Goal: Task Accomplishment & Management: Manage account settings

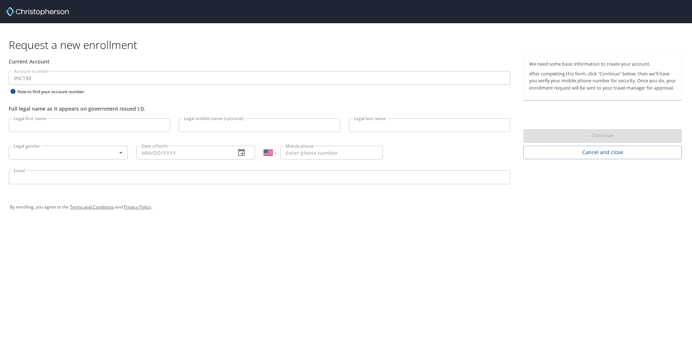
select select "US"
click at [43, 126] on input "Legal first name" at bounding box center [90, 125] width 162 height 14
click at [338, 267] on div "Request a new enrollment Current Account Account number IHC150 Account number H…" at bounding box center [346, 169] width 692 height 338
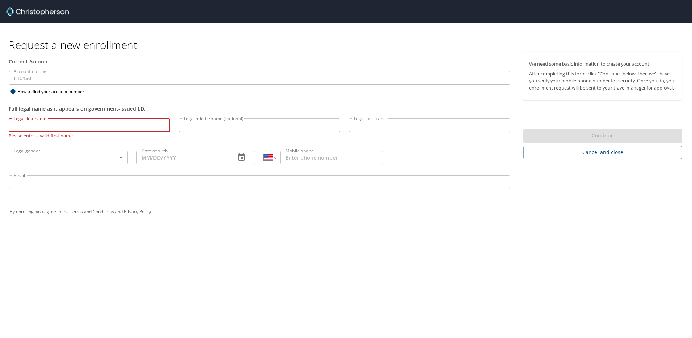
click at [38, 124] on input "Legal first name" at bounding box center [90, 125] width 162 height 14
click at [232, 252] on div "Request a new enrollment Current Account Account number IHC150 Account number H…" at bounding box center [346, 169] width 692 height 338
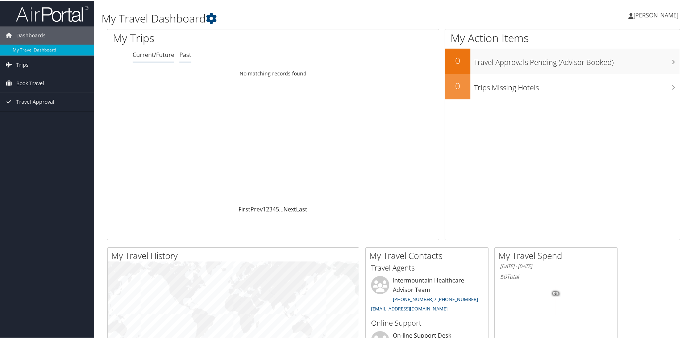
click at [181, 55] on link "Past" at bounding box center [185, 54] width 12 height 8
click at [155, 57] on link "Current/Future" at bounding box center [154, 54] width 42 height 8
click at [17, 65] on span "Trips" at bounding box center [22, 64] width 12 height 18
click at [27, 90] on link "Past Trips" at bounding box center [47, 89] width 94 height 11
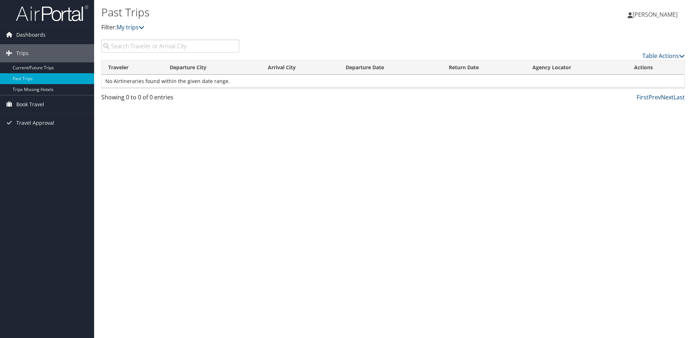
click at [666, 99] on link "Next" at bounding box center [667, 97] width 13 height 8
click at [34, 69] on link "Current/Future Trips" at bounding box center [47, 67] width 94 height 11
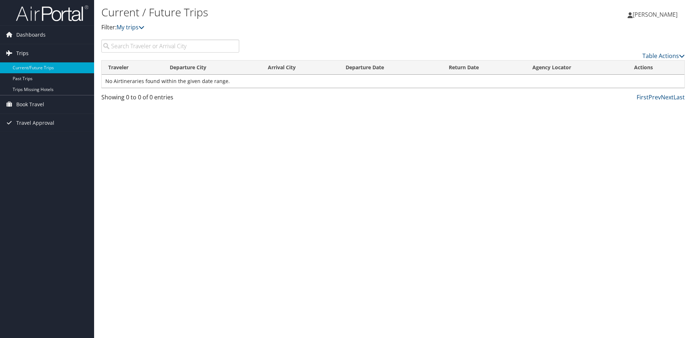
click at [25, 52] on span "Trips" at bounding box center [22, 53] width 12 height 18
click at [20, 54] on span "Trips" at bounding box center [22, 53] width 12 height 18
click at [27, 104] on span "Book Travel" at bounding box center [30, 104] width 28 height 18
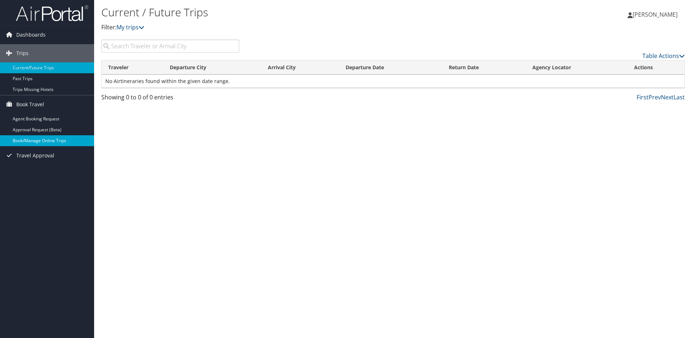
click at [38, 140] on link "Book/Manage Online Trips" at bounding box center [47, 140] width 94 height 11
drag, startPoint x: 649, startPoint y: 14, endPoint x: 637, endPoint y: 162, distance: 147.9
click at [637, 162] on div "Current / Future Trips Filter: My trips Paul Petersen Paul Petersen My Settings…" at bounding box center [393, 169] width 598 height 338
click at [637, 19] on link "[PERSON_NAME]" at bounding box center [656, 15] width 57 height 22
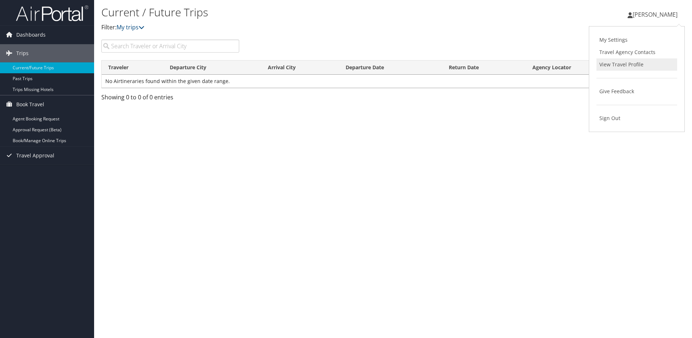
click at [620, 65] on link "View Travel Profile" at bounding box center [637, 64] width 81 height 12
